Goal: Task Accomplishment & Management: Manage account settings

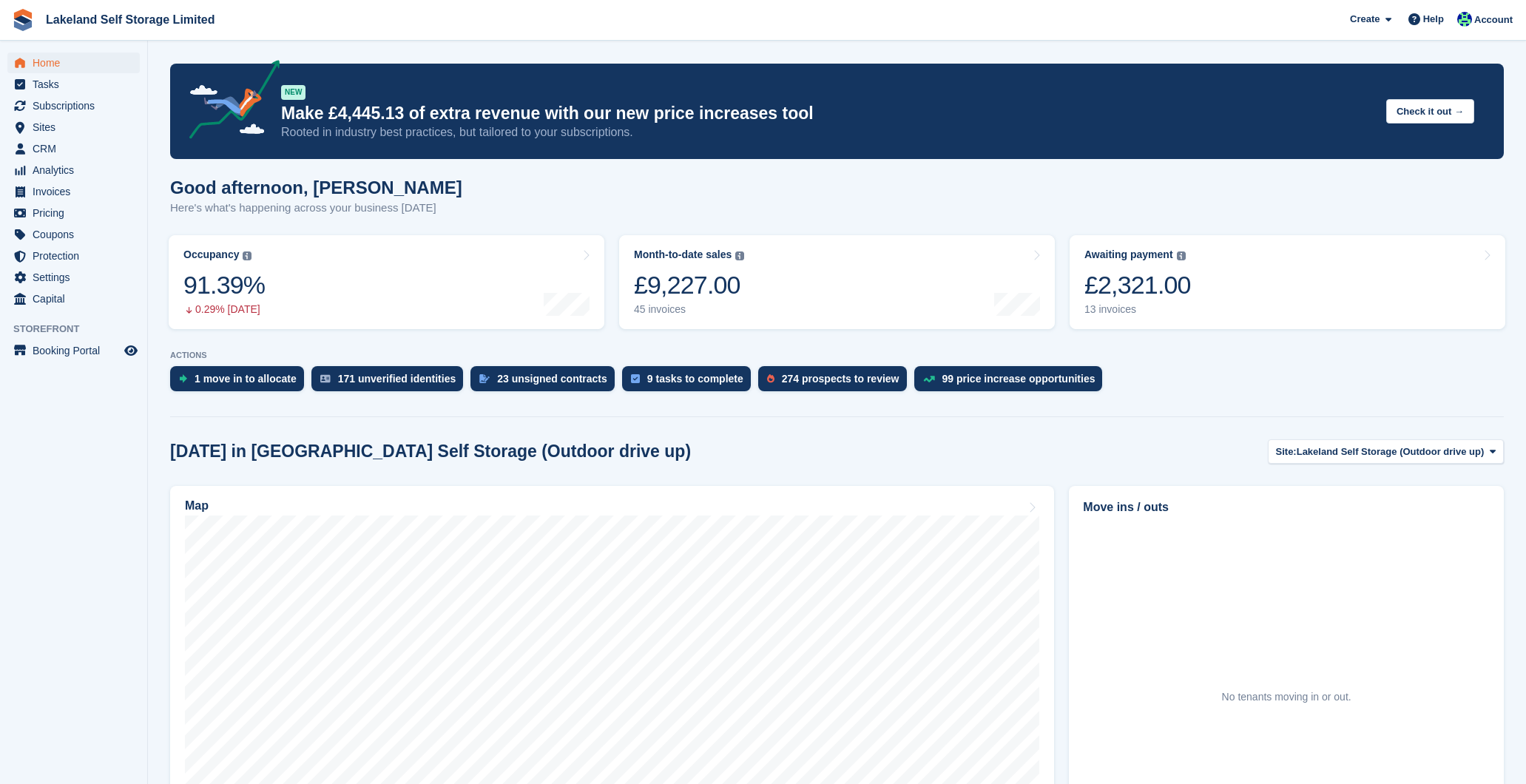
scroll to position [348, 0]
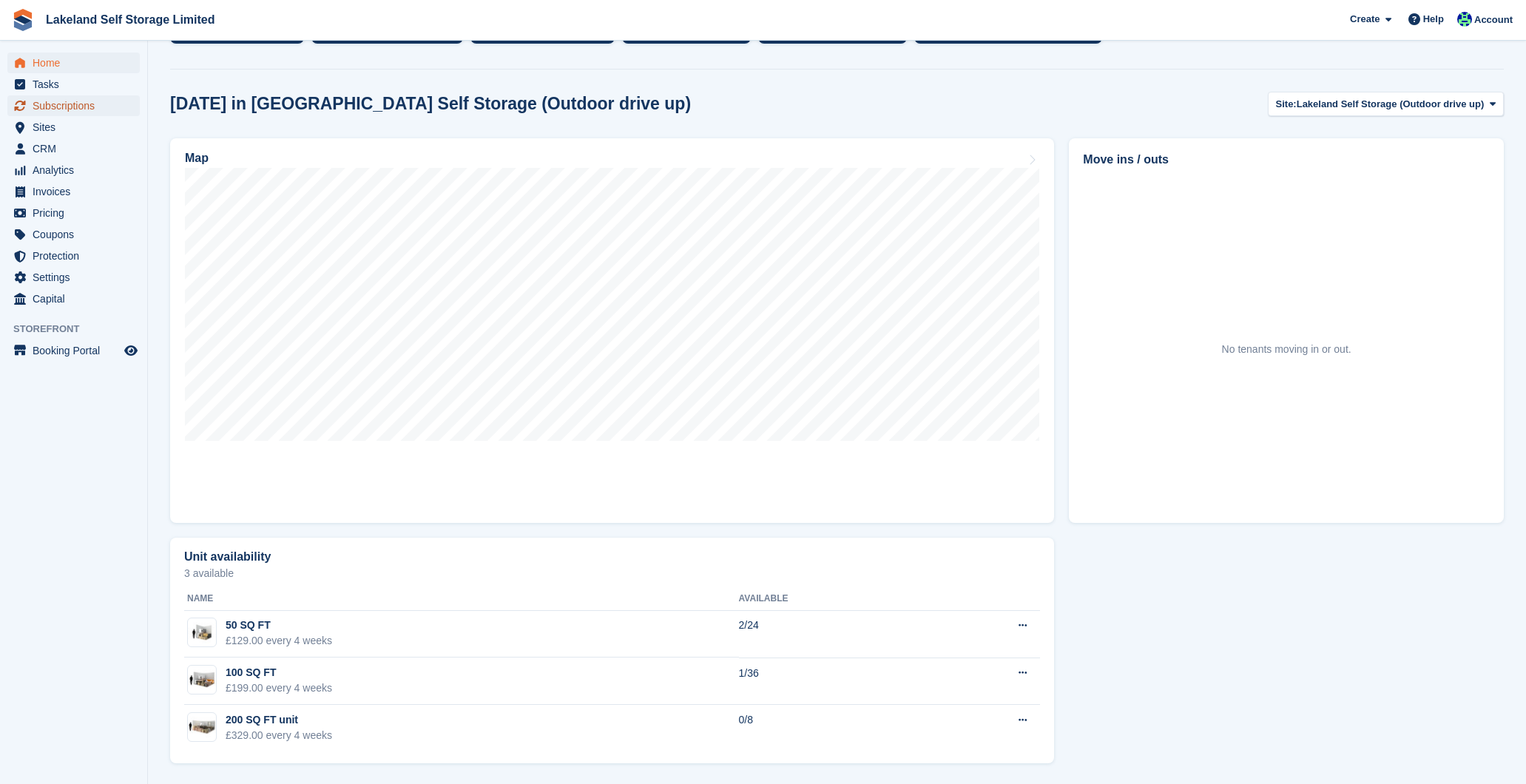
click at [74, 101] on span "Subscriptions" at bounding box center [76, 105] width 89 height 20
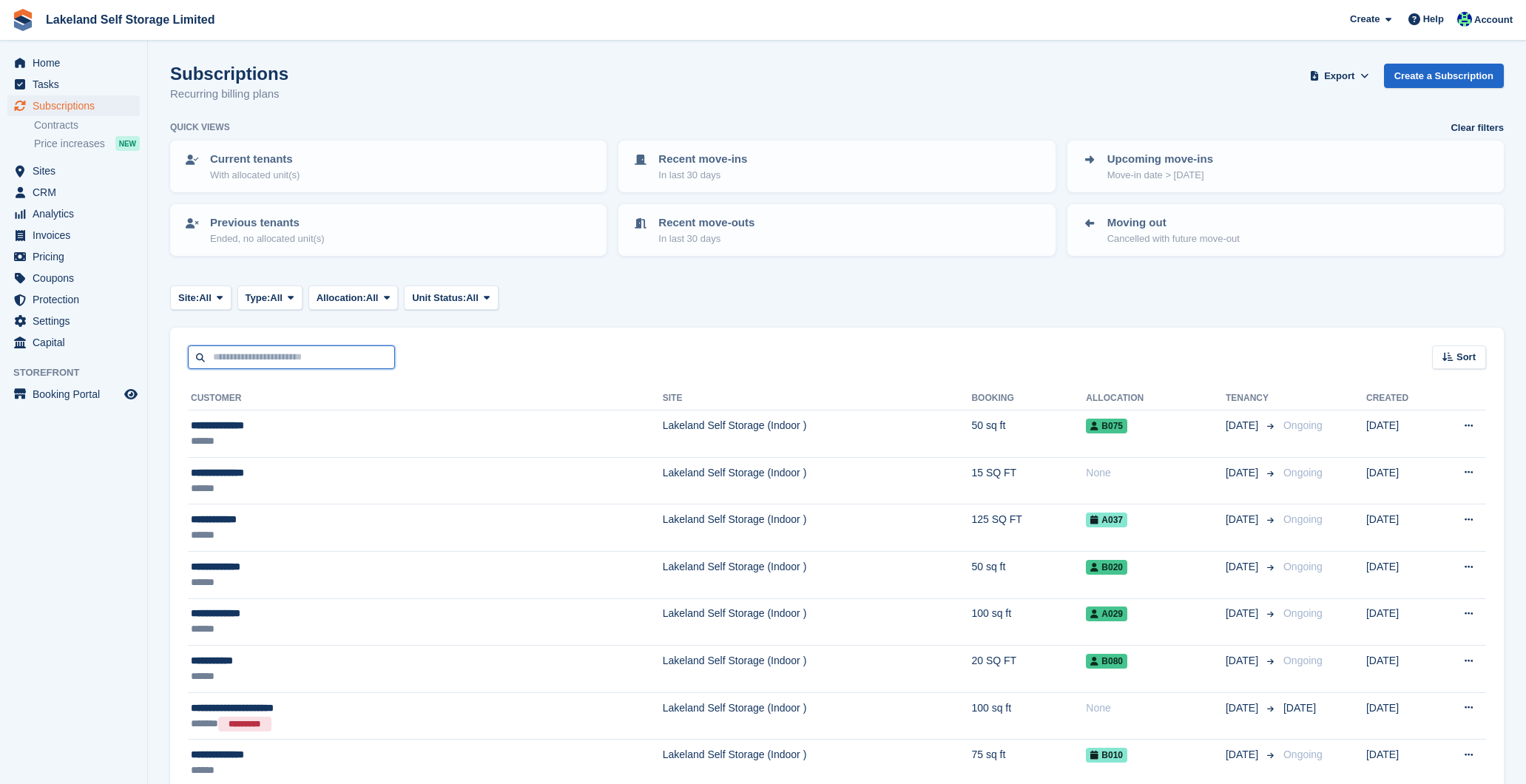
click at [316, 356] on input "text" at bounding box center [291, 357] width 207 height 24
type input "**********"
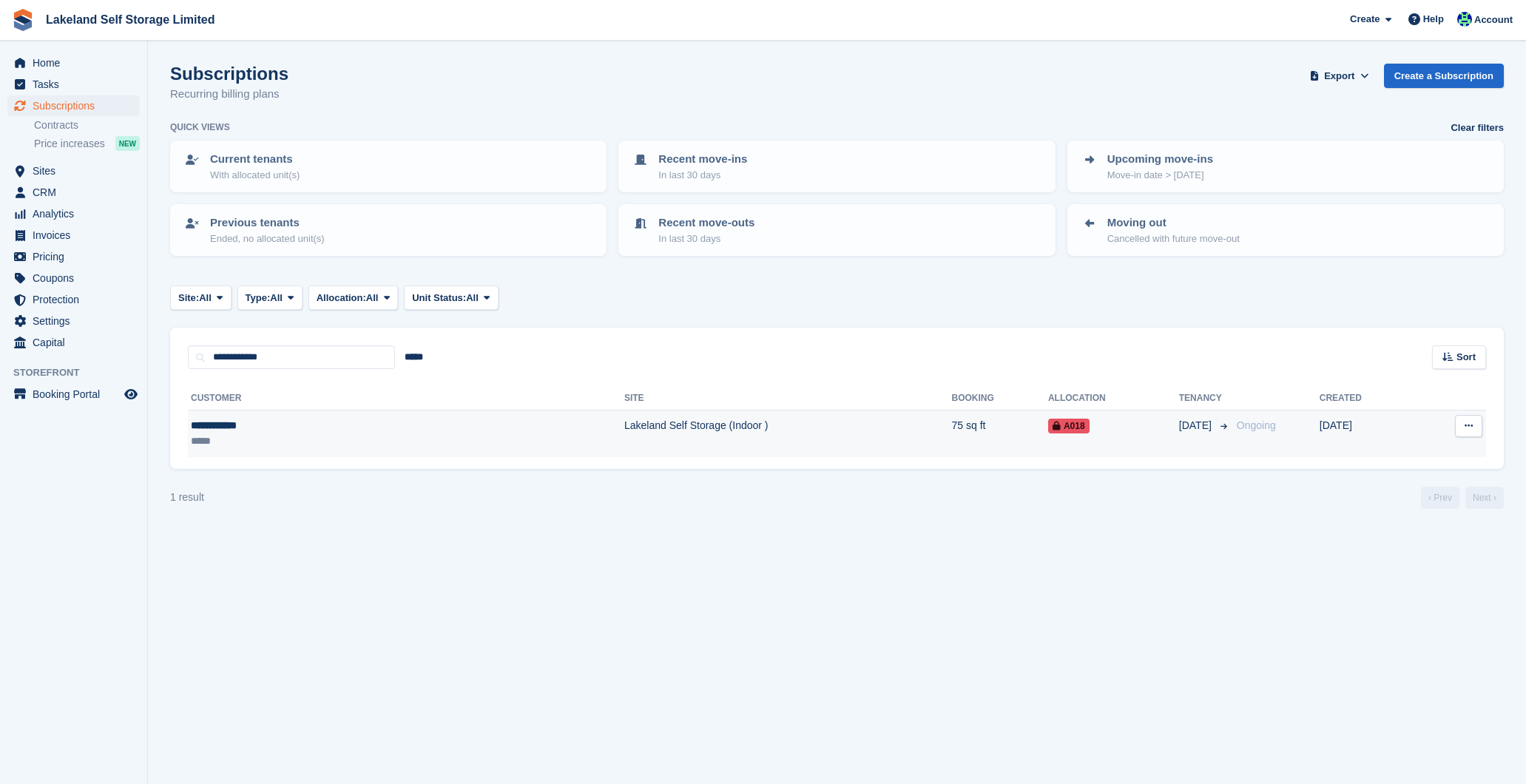
click at [1048, 426] on div "A018" at bounding box center [1113, 425] width 131 height 16
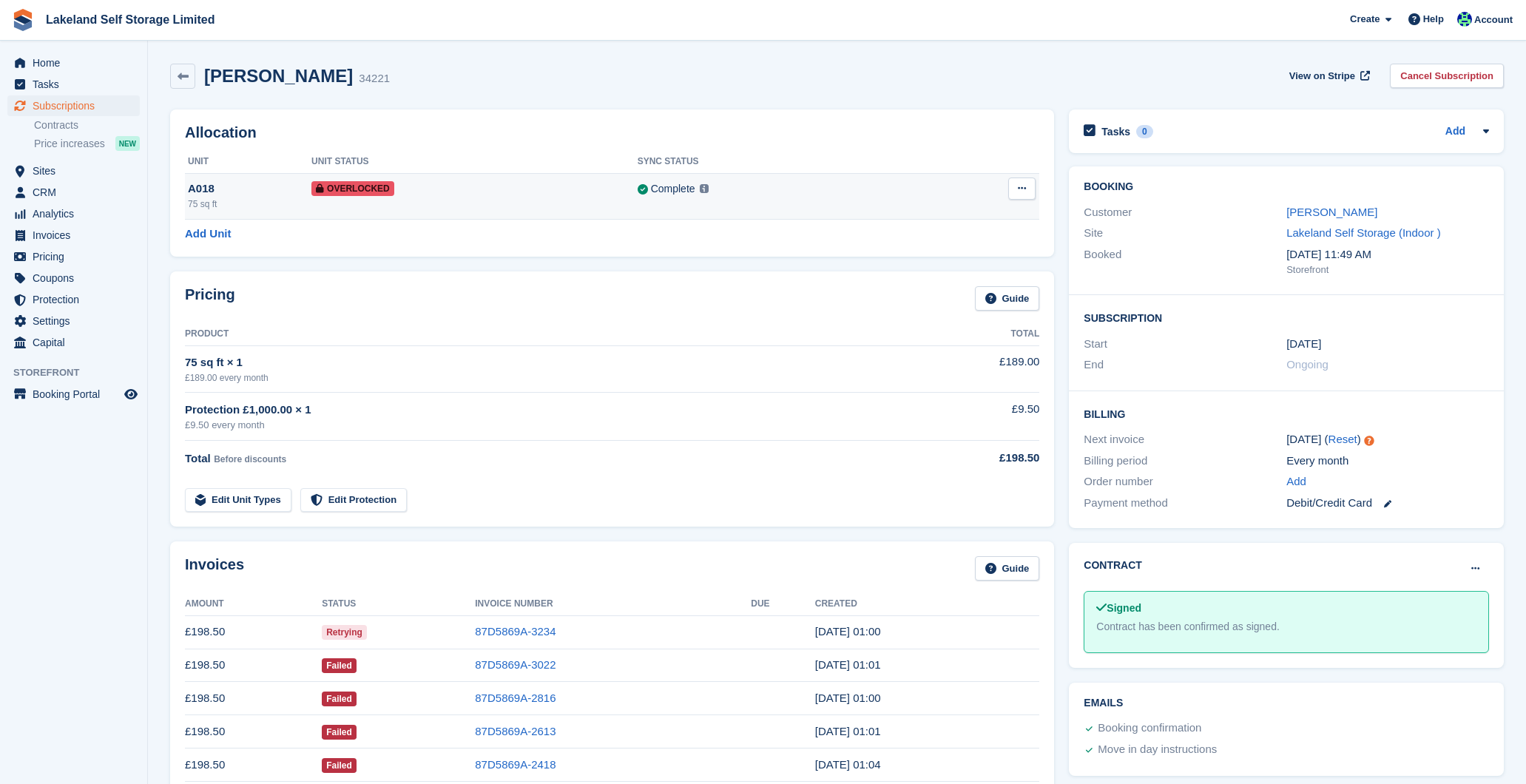
click at [1019, 193] on icon at bounding box center [1021, 188] width 8 height 10
